Goal: Transaction & Acquisition: Book appointment/travel/reservation

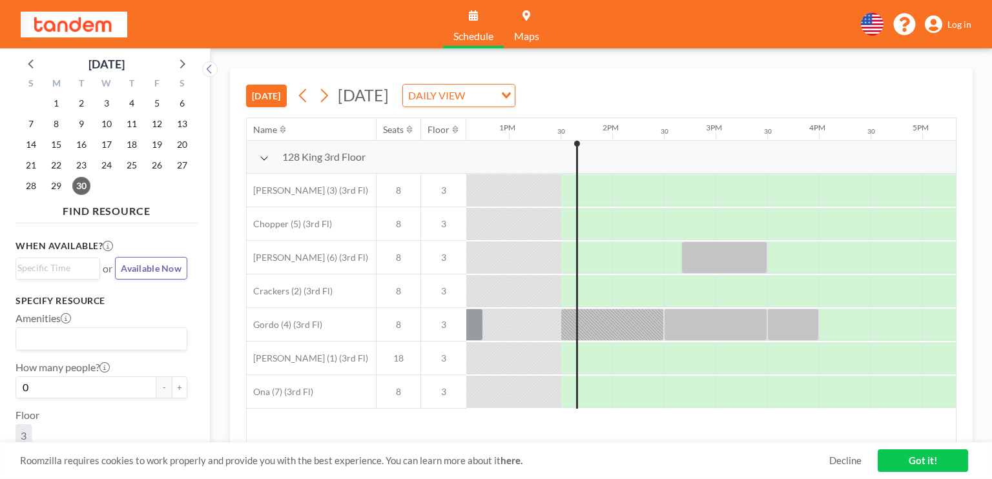
scroll to position [0, 1343]
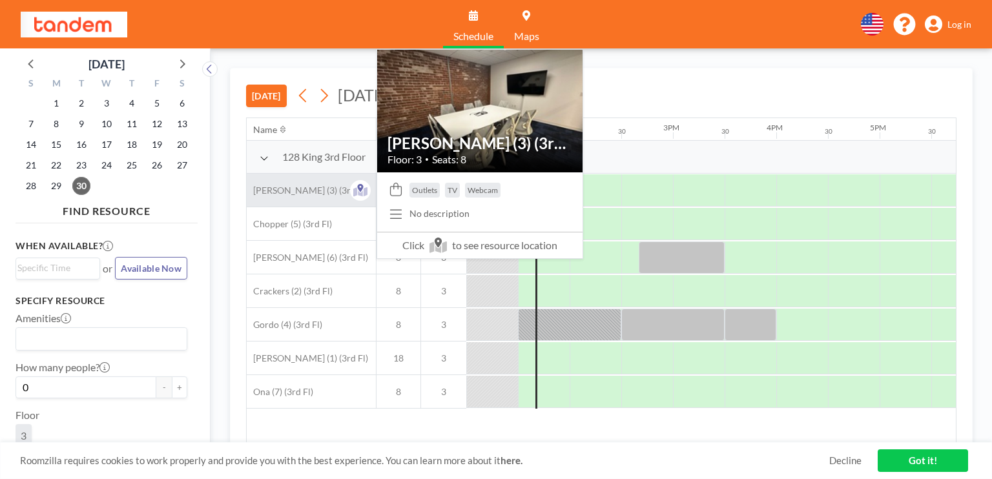
click at [307, 189] on span "[PERSON_NAME] (3) (3rd Fl)" at bounding box center [307, 191] width 121 height 12
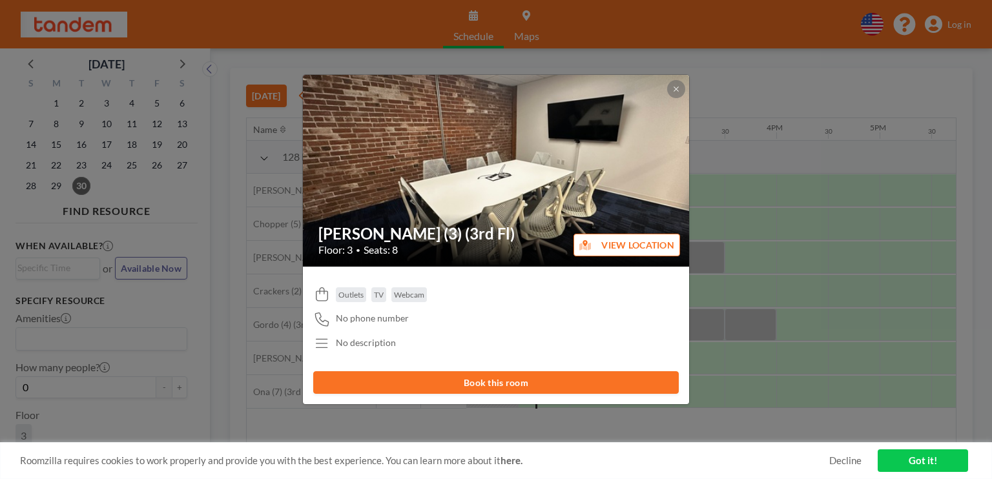
click at [491, 379] on button "Book this room" at bounding box center [495, 382] width 365 height 23
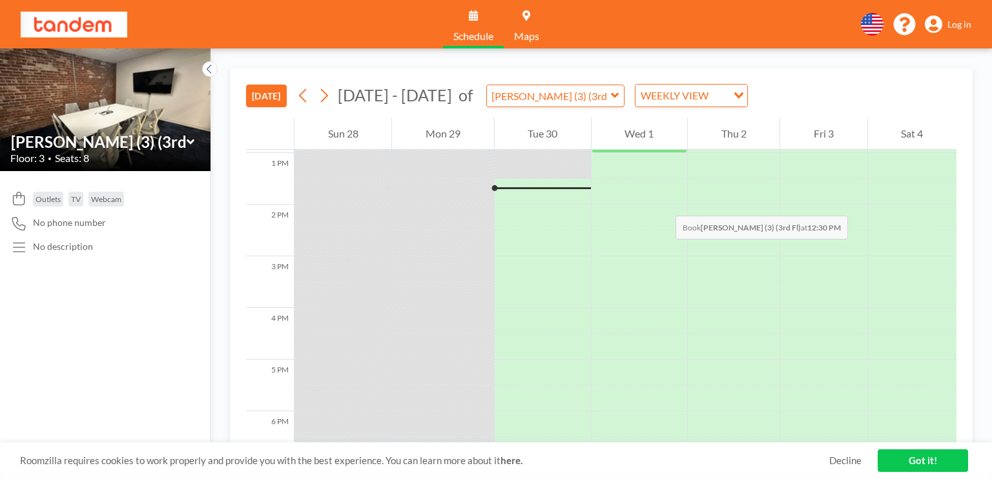
scroll to position [710, 0]
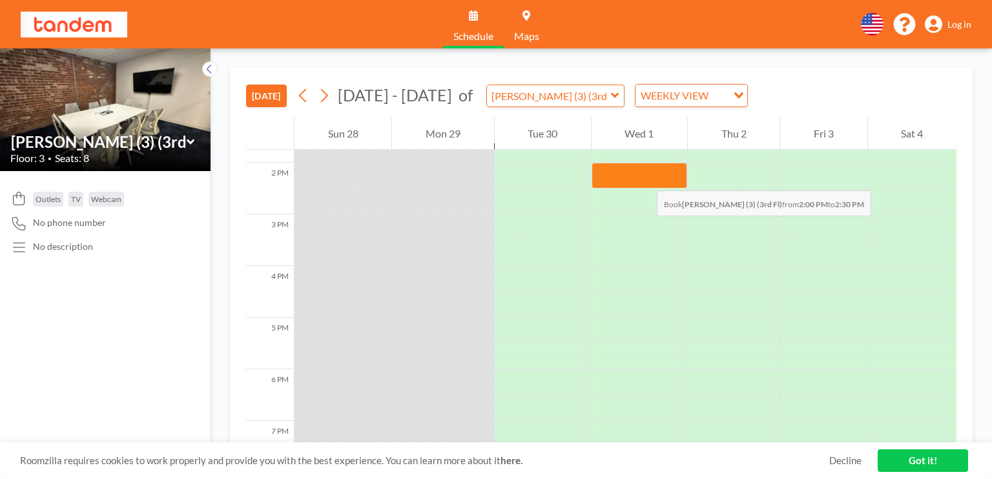
click at [644, 178] on div at bounding box center [639, 176] width 96 height 26
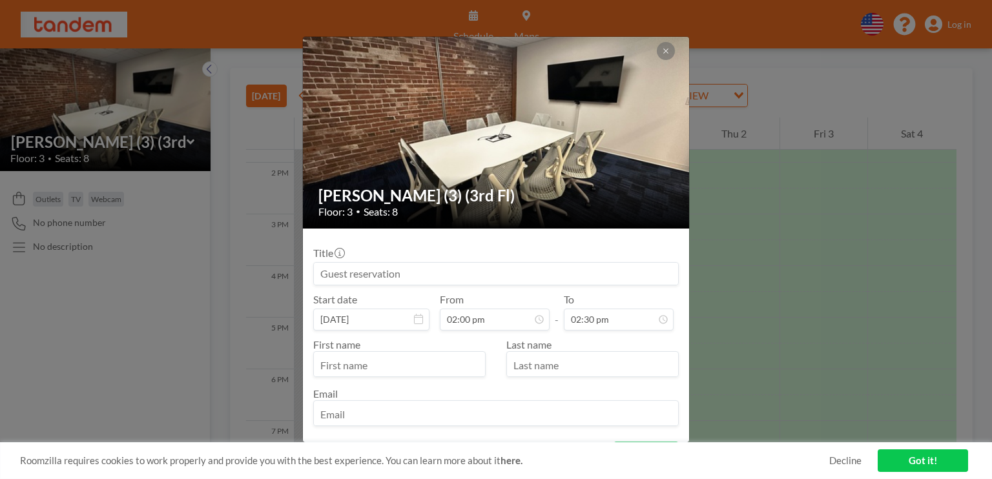
click at [354, 273] on input at bounding box center [496, 274] width 364 height 22
click at [956, 25] on div "Carlito (3) (3rd Fl) Floor: 3 • Seats: 8 Title Start date Oct 1, 2025 From 02:0…" at bounding box center [496, 239] width 992 height 479
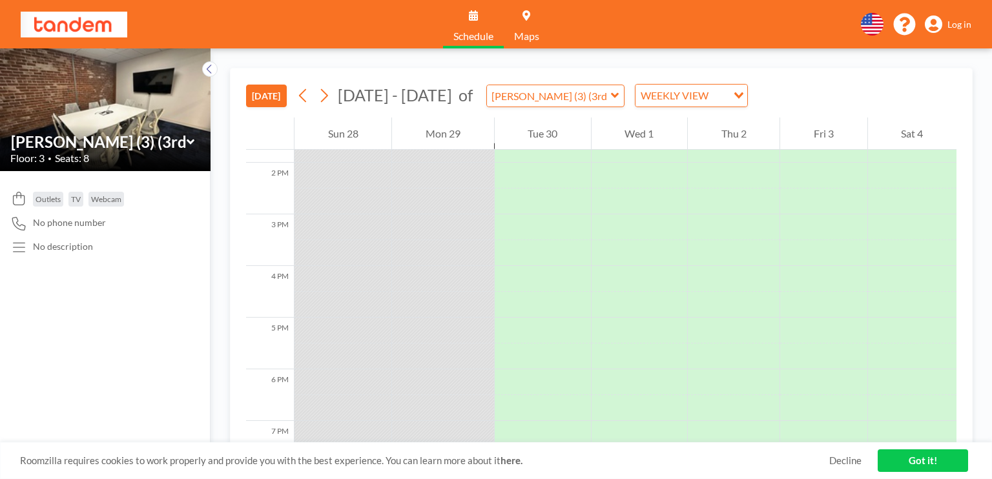
click at [957, 19] on span "Log in" at bounding box center [959, 25] width 24 height 12
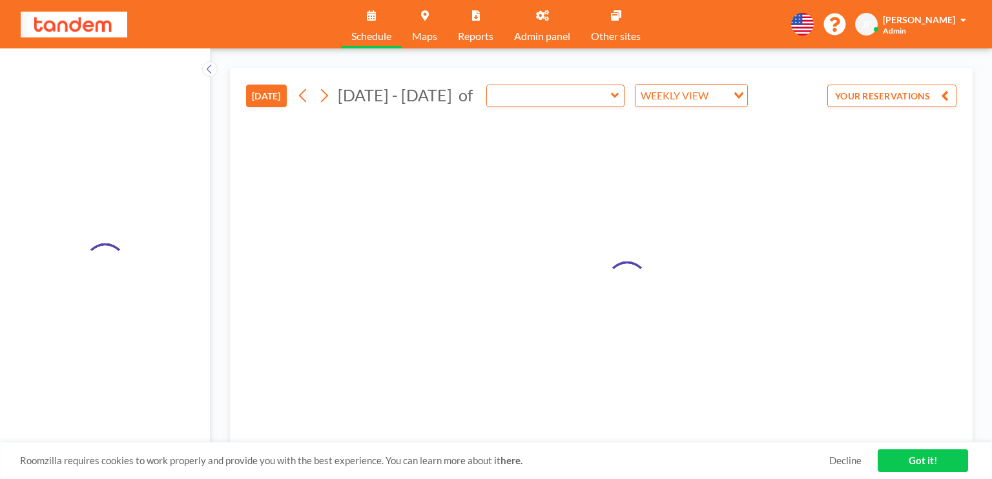
type input "[PERSON_NAME] (3) (3rd Fl)"
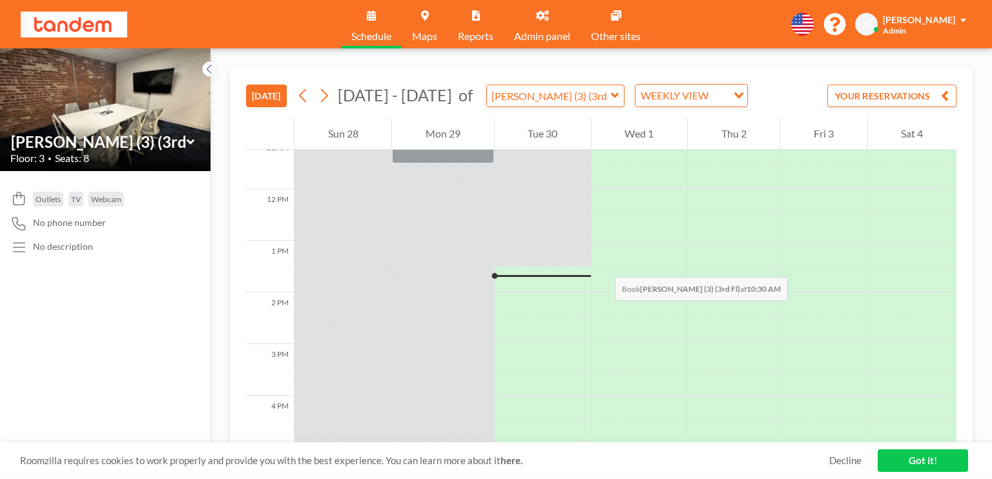
scroll to position [581, 0]
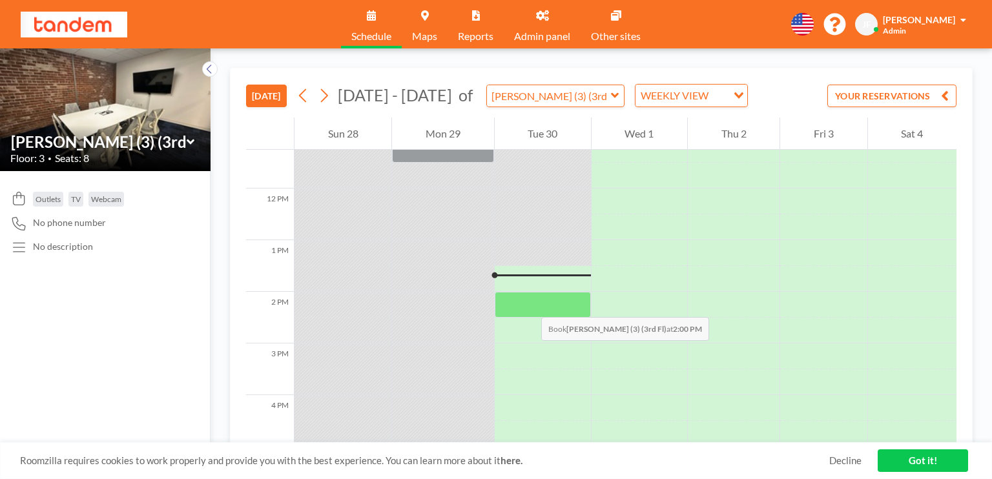
click at [528, 304] on div at bounding box center [543, 305] width 96 height 26
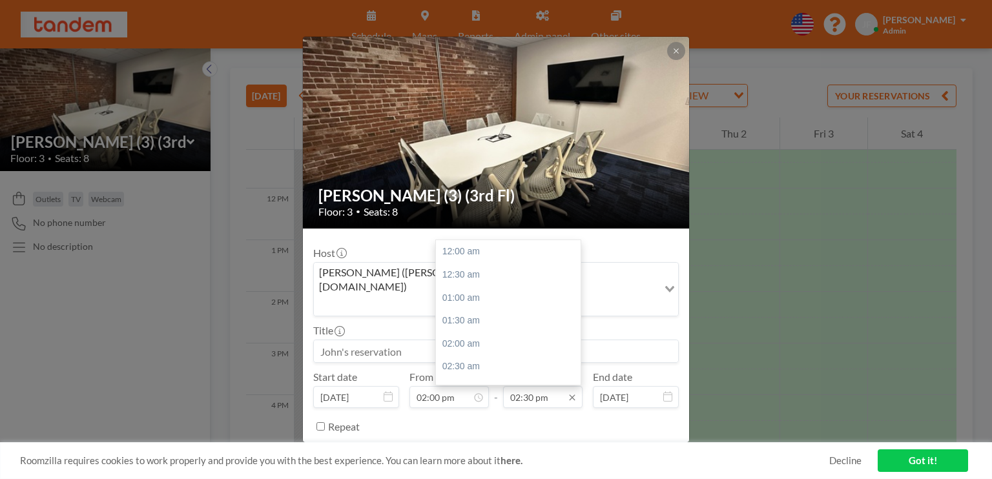
scroll to position [666, 0]
click at [457, 263] on div "03:00 pm" at bounding box center [511, 274] width 151 height 23
type input "03:00 pm"
click at [628, 447] on button "BOOK NOW" at bounding box center [645, 458] width 65 height 23
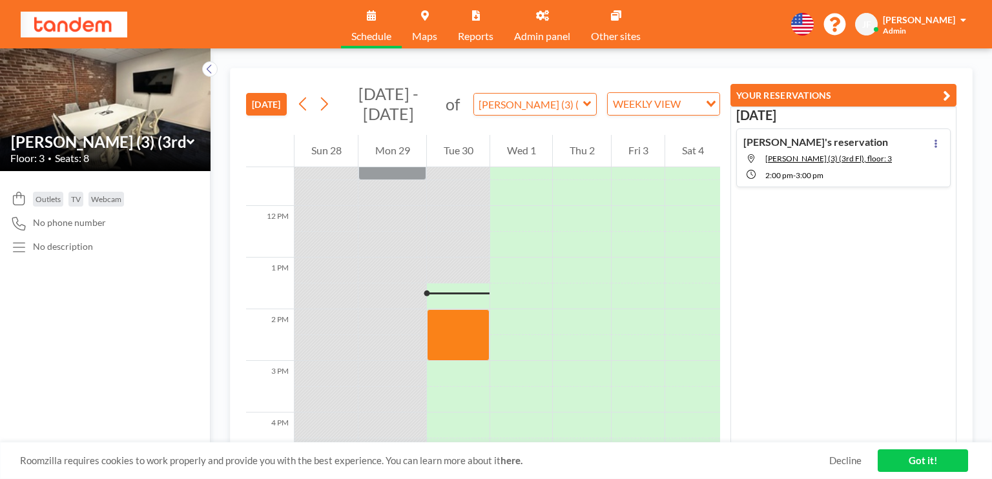
click at [901, 459] on link "Got it!" at bounding box center [922, 460] width 90 height 23
